Goal: Check status: Check status

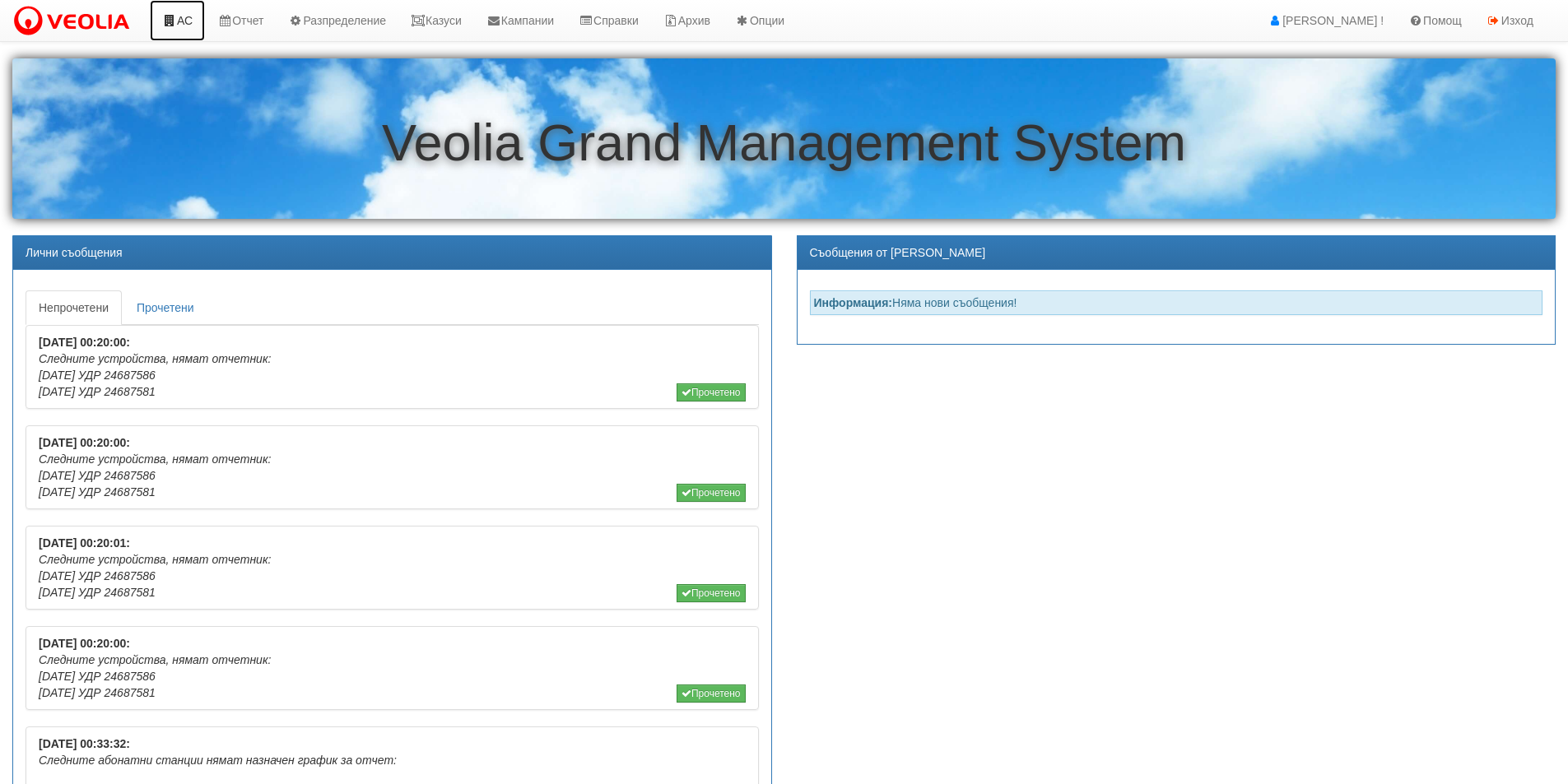
click at [182, 22] on link "АС" at bounding box center [177, 21] width 55 height 41
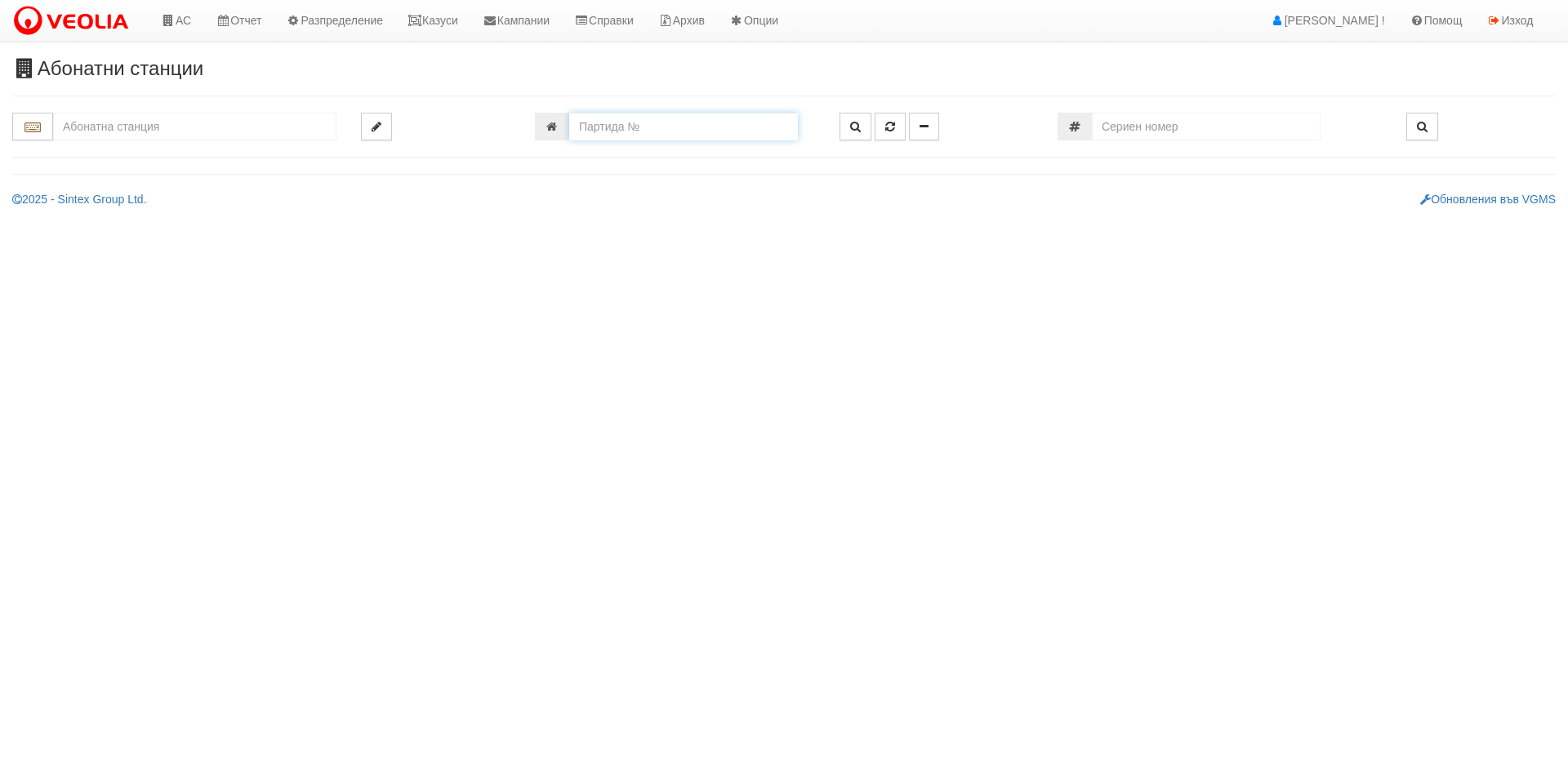
click at [593, 129] on input "number" at bounding box center [683, 127] width 228 height 28
type input "24346"
type input "018Е/ Б - "ВЕОЛИЯ ЕНЕРДЖИ ВАРНА " ЕАД"
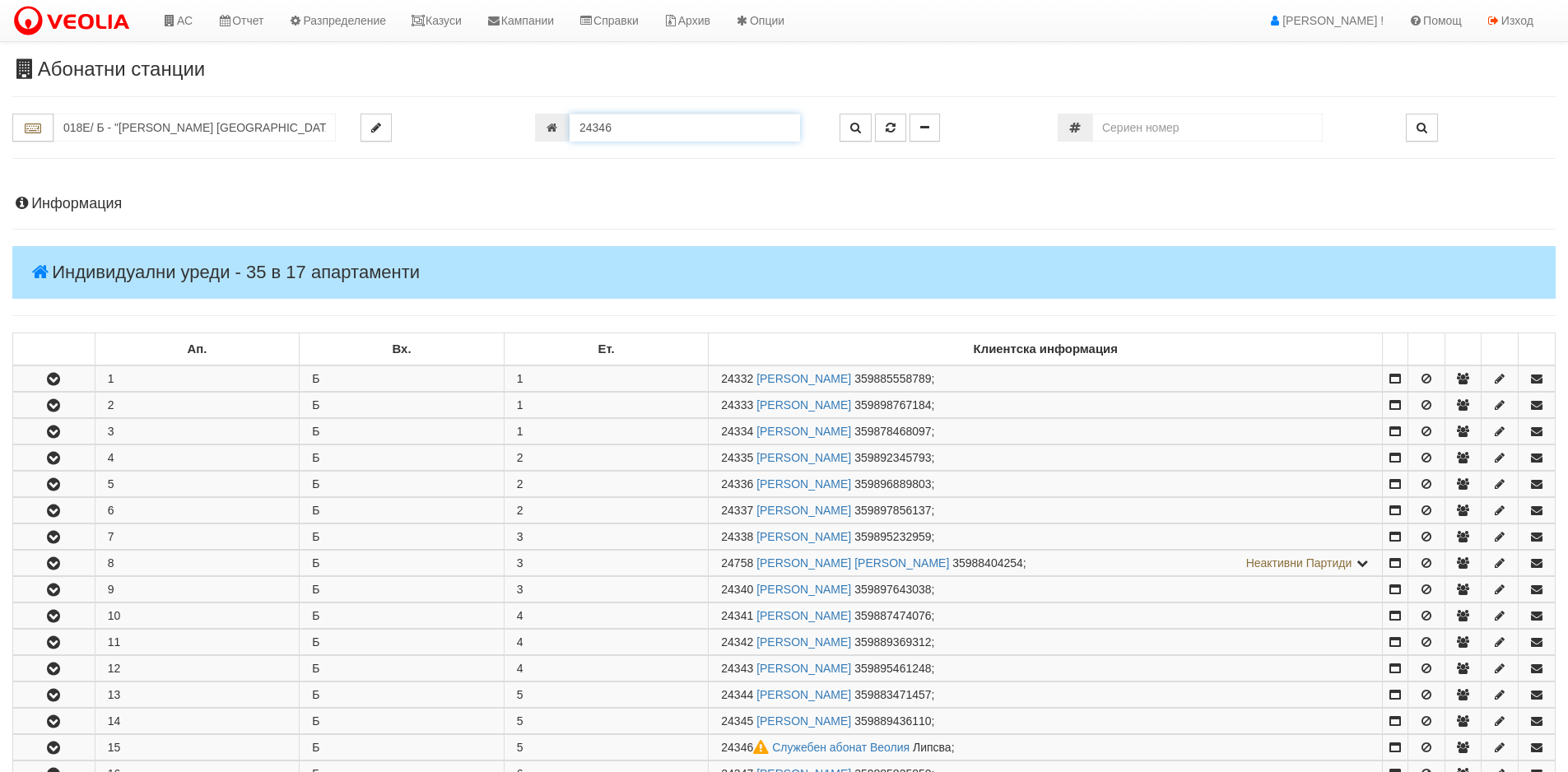
scroll to position [443, 0]
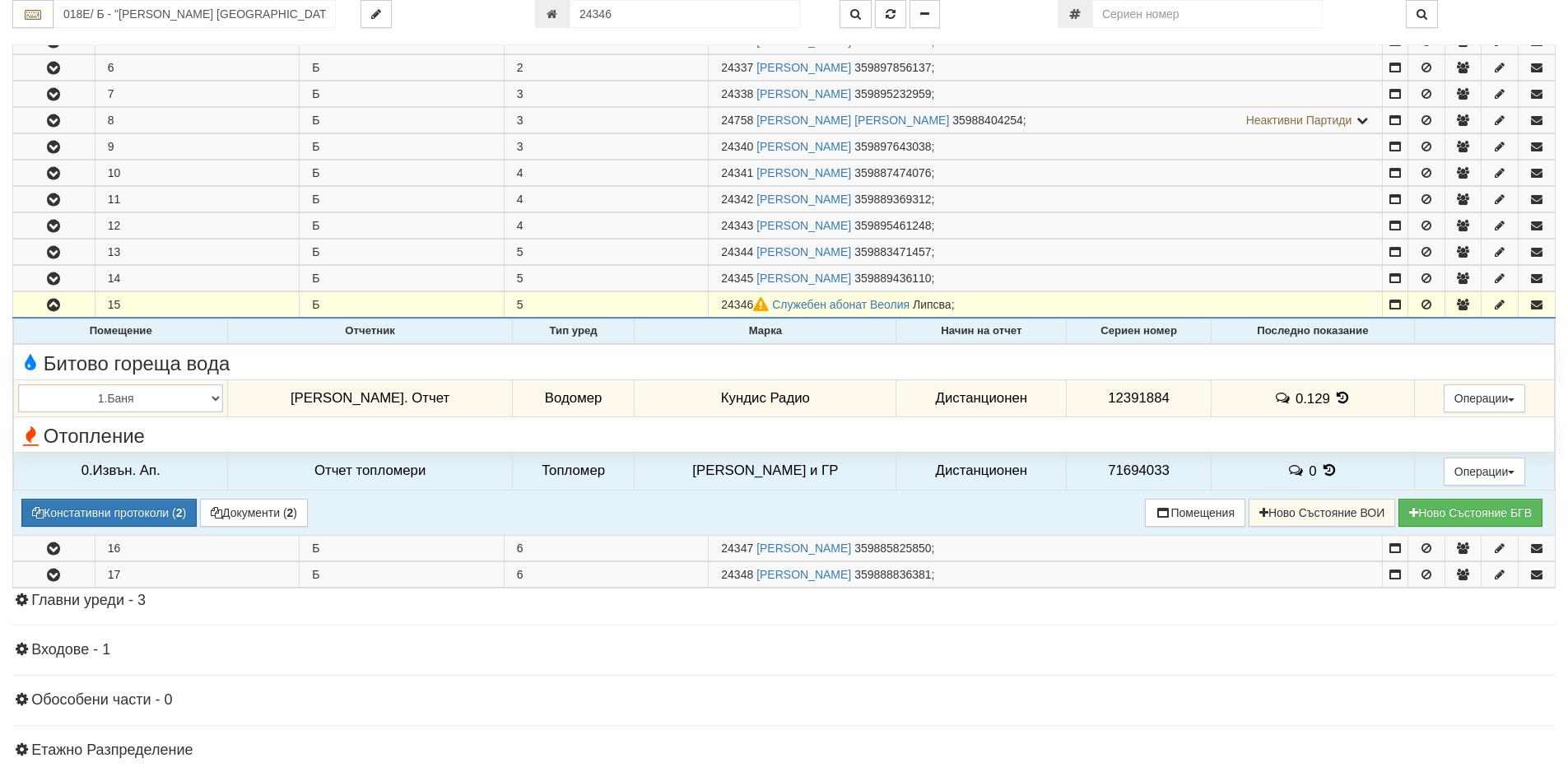
click at [1334, 403] on icon at bounding box center [1342, 397] width 18 height 14
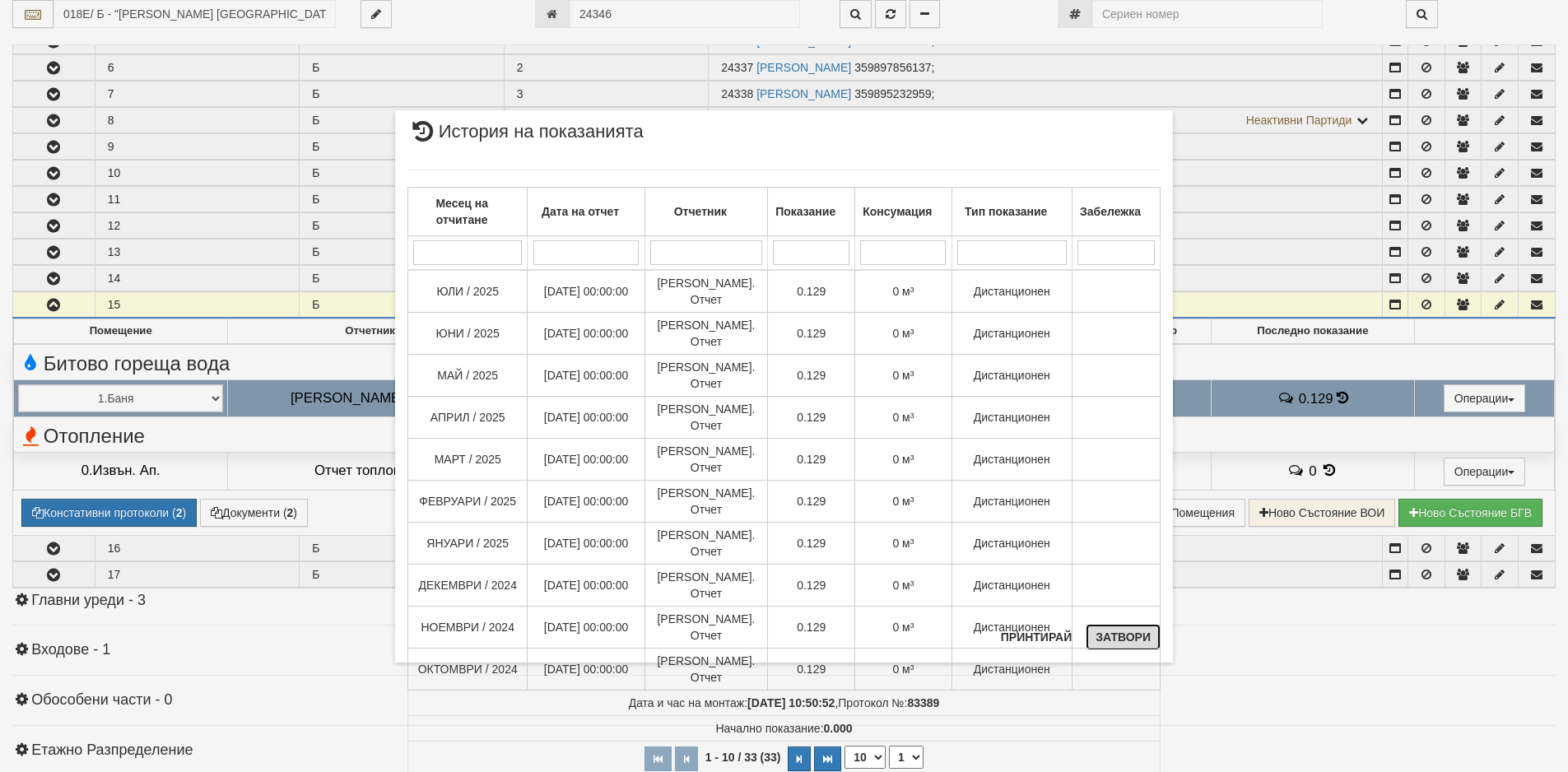
click at [1095, 640] on button "Затвори" at bounding box center [1122, 637] width 75 height 26
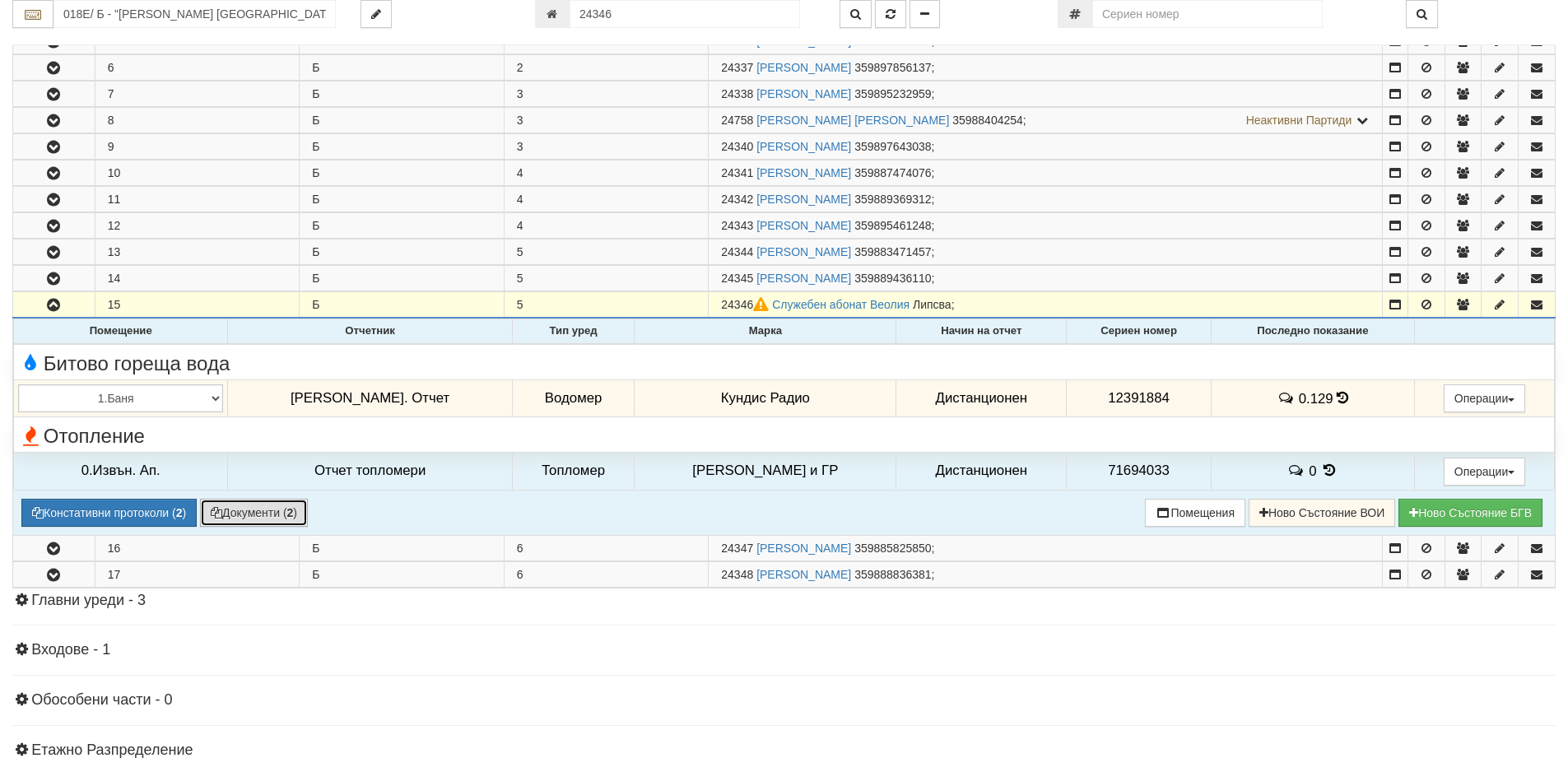
click at [254, 512] on button "Документи ( 2 )" at bounding box center [254, 513] width 108 height 28
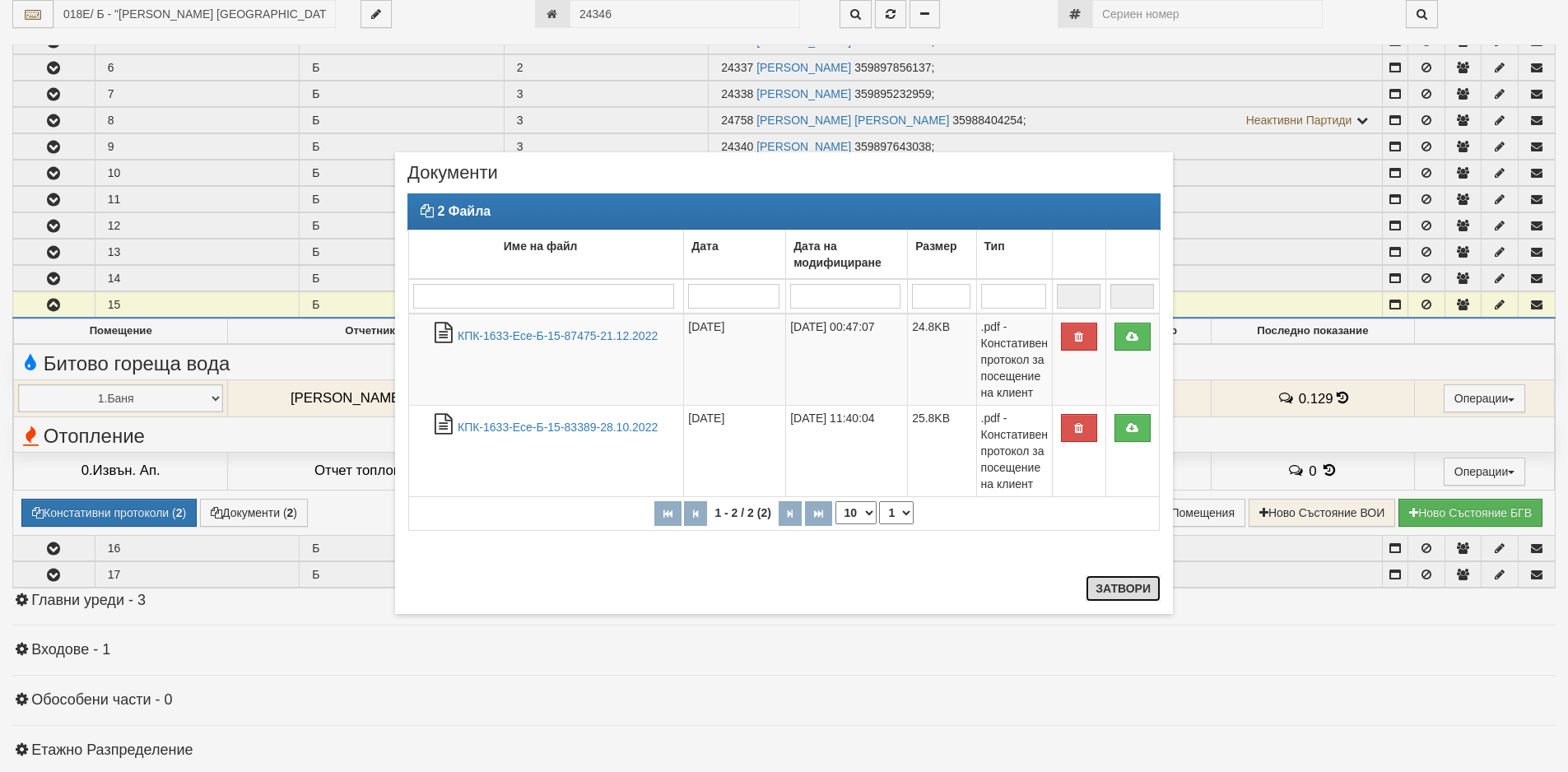
click at [1098, 597] on button "Затвори" at bounding box center [1122, 588] width 75 height 26
